Goal: Task Accomplishment & Management: Manage account settings

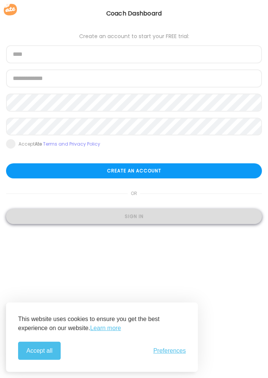
click at [153, 220] on div "Sign in" at bounding box center [134, 216] width 256 height 15
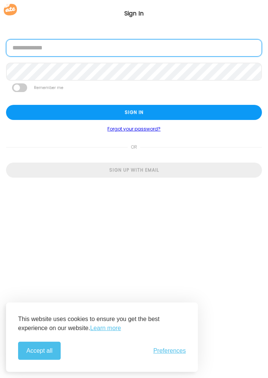
click at [157, 46] on input "email" at bounding box center [134, 47] width 256 height 17
click at [178, 47] on input "email" at bounding box center [134, 47] width 256 height 17
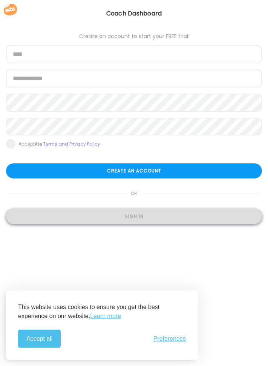
click at [128, 217] on div "Sign in" at bounding box center [134, 216] width 256 height 15
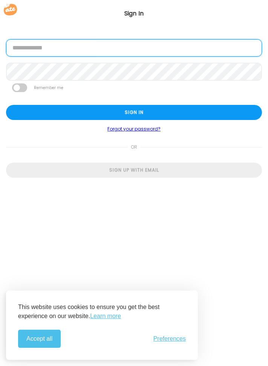
click at [164, 45] on input "email" at bounding box center [134, 47] width 256 height 17
type input "**********"
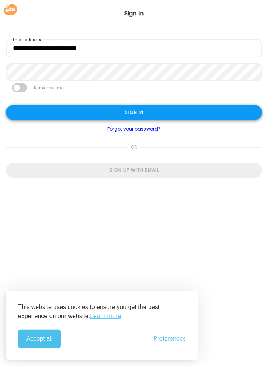
click at [133, 113] on div "Sign in" at bounding box center [134, 112] width 256 height 15
